Goal: Transaction & Acquisition: Subscribe to service/newsletter

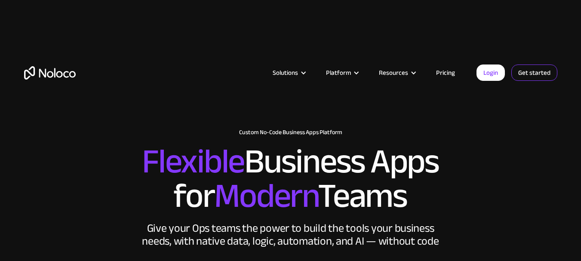
click at [531, 71] on link "Get started" at bounding box center [534, 73] width 46 height 16
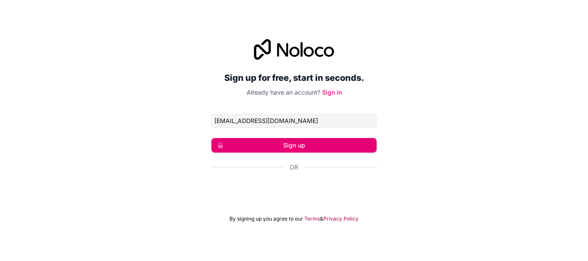
type input "ronygalo11@gmail.com"
click at [306, 143] on button "Sign up" at bounding box center [293, 145] width 165 height 15
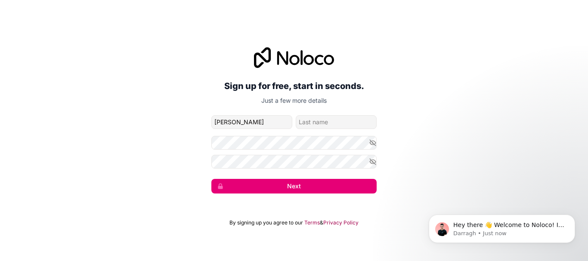
type input "rony"
click at [323, 121] on input "family-name" at bounding box center [335, 122] width 81 height 14
type input "galo"
click at [299, 184] on button "Next" at bounding box center [293, 186] width 165 height 15
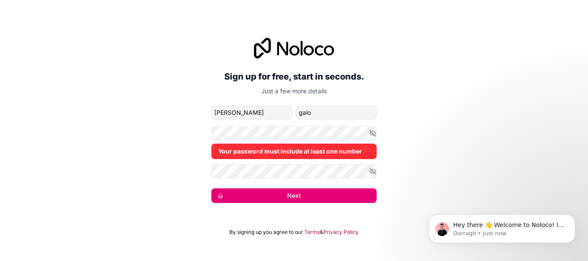
click at [301, 196] on button "Next" at bounding box center [293, 195] width 165 height 15
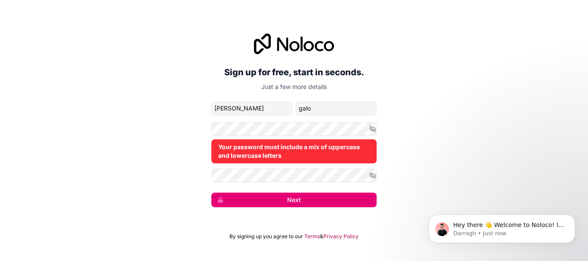
click at [317, 199] on button "Next" at bounding box center [293, 200] width 165 height 15
click at [327, 201] on button "Next" at bounding box center [293, 200] width 165 height 15
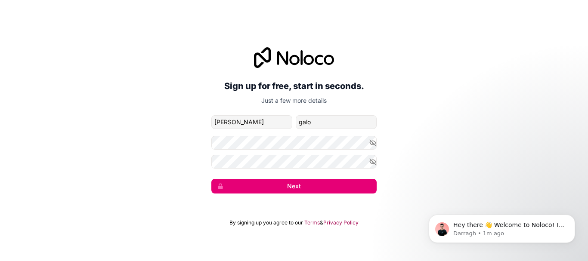
click at [311, 185] on button "Next" at bounding box center [293, 186] width 165 height 15
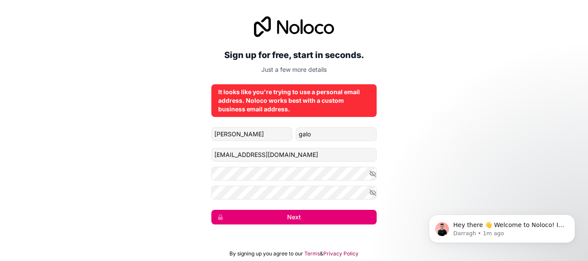
click at [297, 219] on button "Next" at bounding box center [293, 217] width 165 height 15
drag, startPoint x: 292, startPoint y: 157, endPoint x: 193, endPoint y: 154, distance: 99.4
click at [194, 154] on div "Sign up for free, start in seconds. Just a few more details It looks like you'r…" at bounding box center [294, 120] width 588 height 232
type input "eco.energhiahn@gmail.com"
click at [298, 217] on button "Next" at bounding box center [293, 217] width 165 height 15
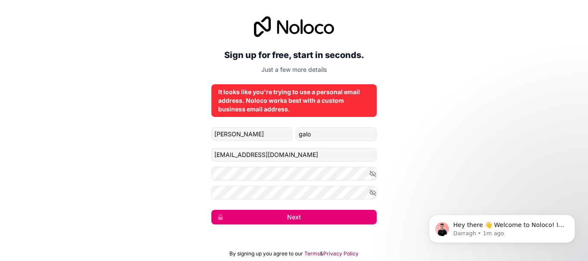
click at [298, 217] on button "Next" at bounding box center [293, 217] width 165 height 15
click at [298, 217] on button "submit" at bounding box center [293, 217] width 165 height 15
click at [298, 217] on button "Next" at bounding box center [293, 217] width 165 height 15
click at [372, 175] on icon "button" at bounding box center [373, 174] width 8 height 8
click at [375, 193] on icon "button" at bounding box center [373, 193] width 8 height 8
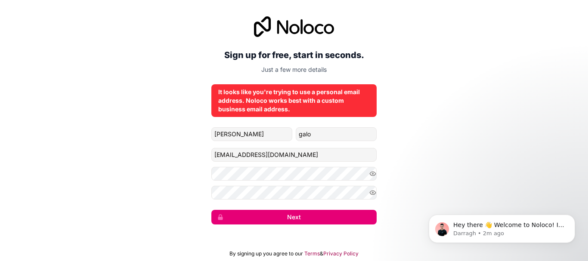
click at [308, 215] on button "Next" at bounding box center [293, 217] width 165 height 15
click at [308, 215] on button "submit" at bounding box center [293, 217] width 165 height 15
click at [308, 215] on button "Next" at bounding box center [293, 217] width 165 height 15
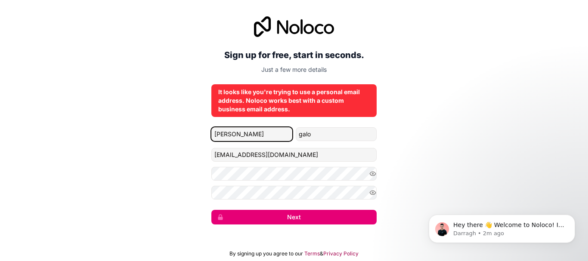
drag, startPoint x: 236, startPoint y: 134, endPoint x: 203, endPoint y: 133, distance: 33.1
click at [203, 133] on div "Sign up for free, start in seconds. Just a few more details It looks like you'r…" at bounding box center [294, 120] width 588 height 232
type input "eco"
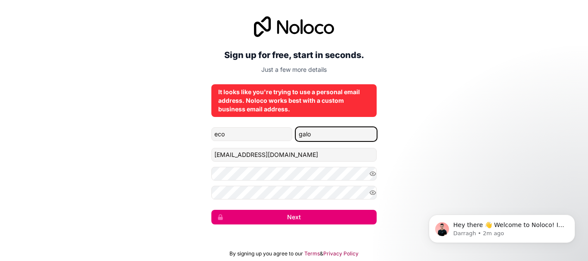
drag, startPoint x: 313, startPoint y: 132, endPoint x: 277, endPoint y: 138, distance: 36.7
click at [277, 138] on div "eco galo" at bounding box center [293, 134] width 165 height 14
type input "energia"
click at [311, 220] on button "Next" at bounding box center [293, 217] width 165 height 15
